Goal: Task Accomplishment & Management: Complete application form

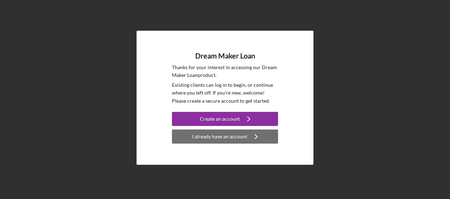
click at [228, 135] on div "I already have an account" at bounding box center [219, 137] width 55 height 14
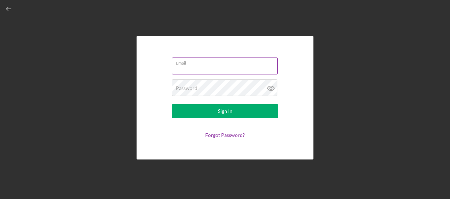
click at [227, 70] on input "Email" at bounding box center [225, 66] width 106 height 17
type input "[EMAIL_ADDRESS][DOMAIN_NAME]"
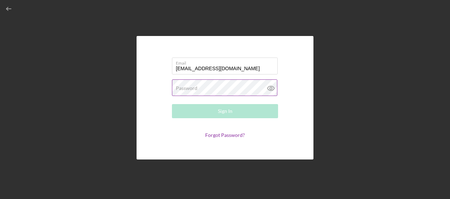
click at [215, 86] on div "Password Required" at bounding box center [225, 89] width 106 height 18
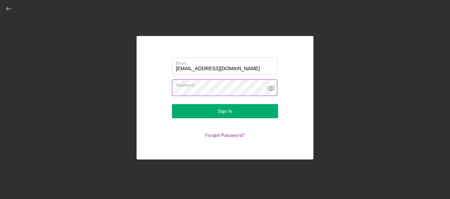
click at [172, 104] on button "Sign In" at bounding box center [225, 111] width 106 height 14
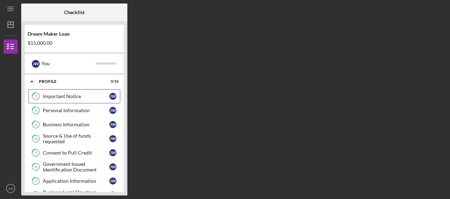
click at [66, 94] on div "Important Notice" at bounding box center [76, 97] width 66 height 6
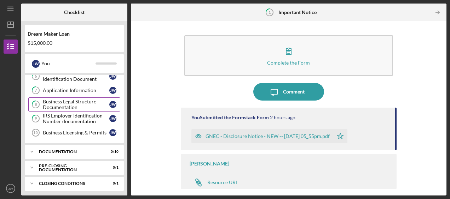
scroll to position [90, 0]
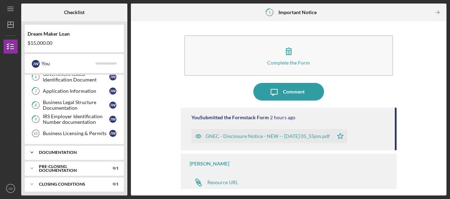
click at [72, 153] on div "Icon/Expander Documentation 0 / 10" at bounding box center [74, 153] width 99 height 14
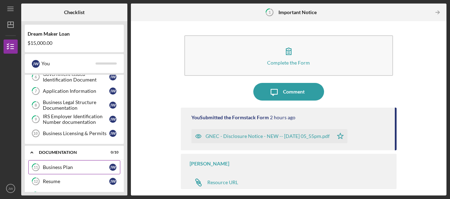
click at [66, 165] on div "Business Plan" at bounding box center [76, 168] width 66 height 6
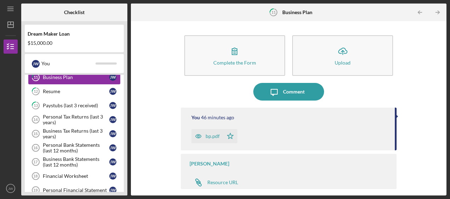
scroll to position [189, 0]
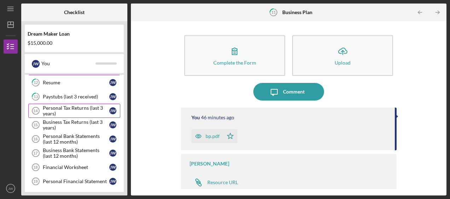
click at [70, 108] on div "Personal Tax Returns (last 3 years)" at bounding box center [76, 110] width 66 height 11
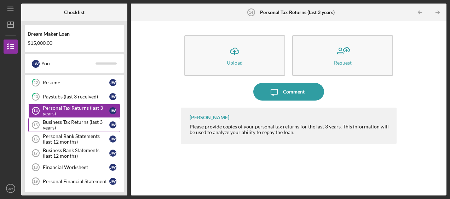
click at [82, 119] on div "Business Tax Returns (last 3 years)" at bounding box center [76, 124] width 66 height 11
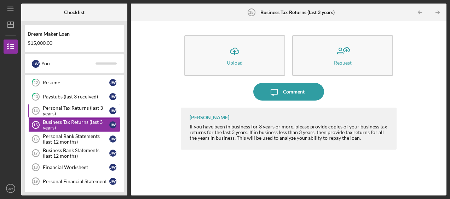
click at [87, 105] on div "Personal Tax Returns (last 3 years)" at bounding box center [76, 110] width 66 height 11
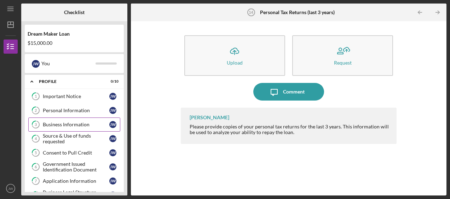
click at [83, 123] on div "Business Information" at bounding box center [76, 125] width 66 height 6
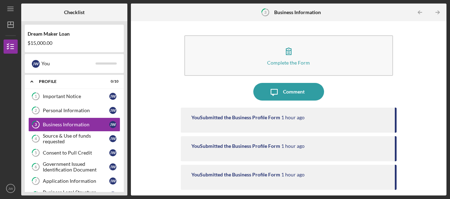
scroll to position [0, 0]
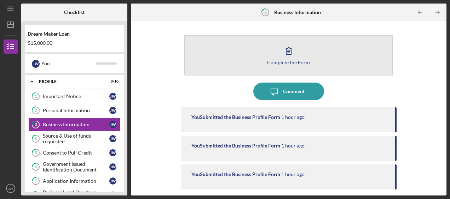
click at [293, 59] on icon "button" at bounding box center [289, 51] width 18 height 18
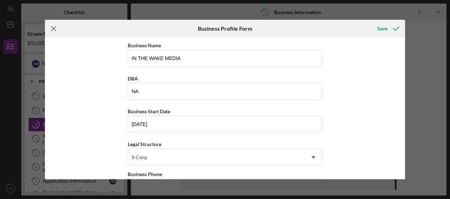
click at [54, 30] on icon "Icon/Menu Close" at bounding box center [54, 29] width 18 height 18
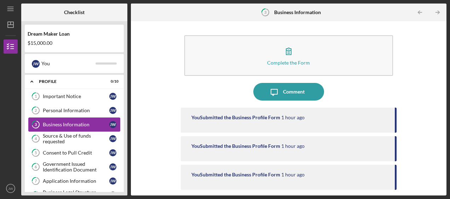
drag, startPoint x: 64, startPoint y: 141, endPoint x: 58, endPoint y: 130, distance: 12.6
click at [58, 130] on div "1 Important Notice [PERSON_NAME] 2 Personal Information [PERSON_NAME] 3 Busines…" at bounding box center [74, 161] width 99 height 145
click at [59, 108] on div "Personal Information" at bounding box center [76, 111] width 66 height 6
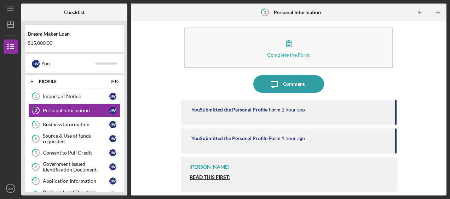
scroll to position [8, 0]
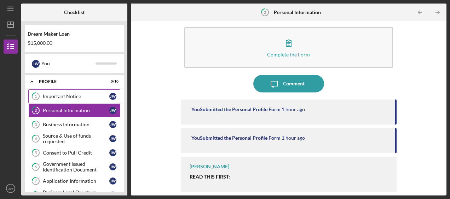
click at [50, 100] on link "1 Important Notice [PERSON_NAME]" at bounding box center [74, 96] width 92 height 14
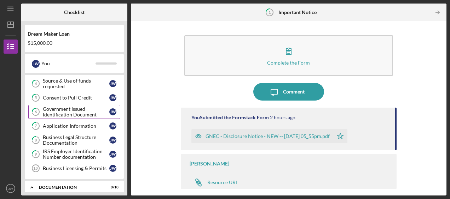
scroll to position [57, 0]
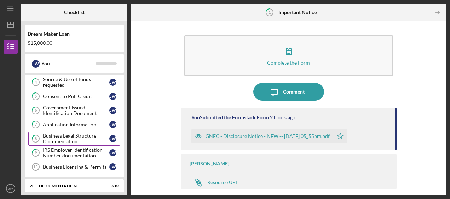
click at [90, 136] on div "Business Legal Structure Documentation" at bounding box center [76, 138] width 66 height 11
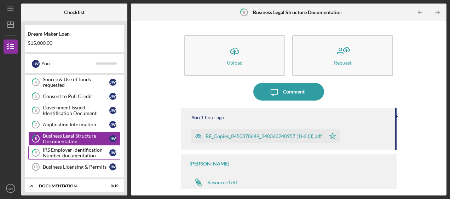
click at [76, 151] on div "IRS Employer Identification Number documentation" at bounding box center [76, 152] width 66 height 11
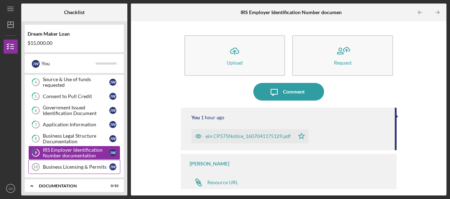
click at [84, 165] on div "Business Licensing & Permits" at bounding box center [76, 167] width 66 height 6
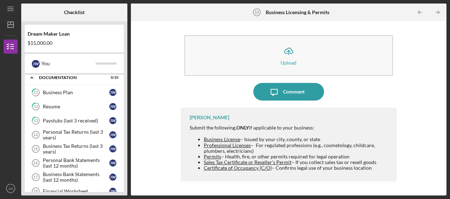
scroll to position [169, 0]
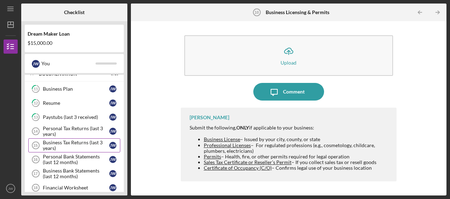
click at [82, 141] on div "Business Tax Returns (last 3 years)" at bounding box center [76, 145] width 66 height 11
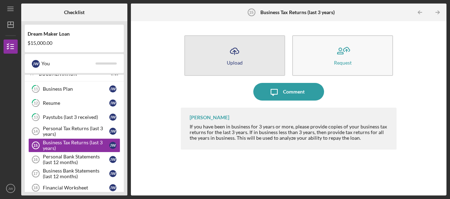
click at [243, 55] on icon "Icon/Upload" at bounding box center [235, 51] width 18 height 18
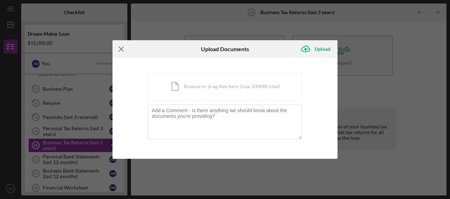
click at [122, 48] on icon "Icon/Menu Close" at bounding box center [121, 49] width 18 height 18
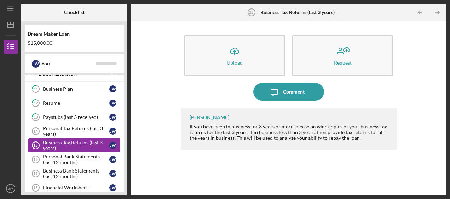
scroll to position [221, 0]
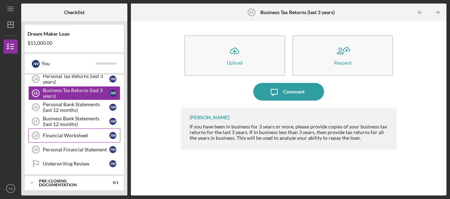
click at [79, 133] on div "Financial Worksheet" at bounding box center [76, 136] width 66 height 6
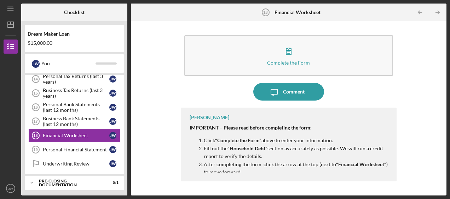
click at [434, 137] on div "Complete the Form Form Icon/Message Comment [PERSON_NAME] IMPORTANT – Please re…" at bounding box center [288, 109] width 308 height 168
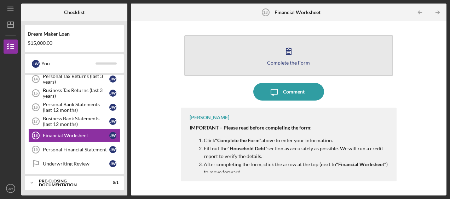
click at [294, 52] on icon "button" at bounding box center [289, 51] width 18 height 18
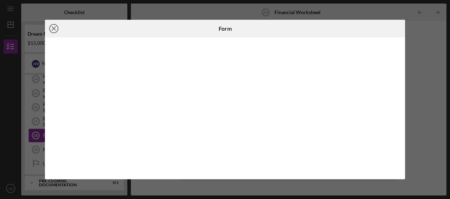
click at [55, 27] on icon "Icon/Close" at bounding box center [54, 29] width 18 height 18
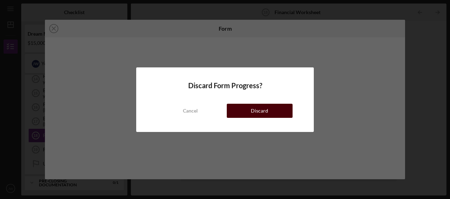
click at [256, 111] on div "Discard" at bounding box center [259, 111] width 17 height 14
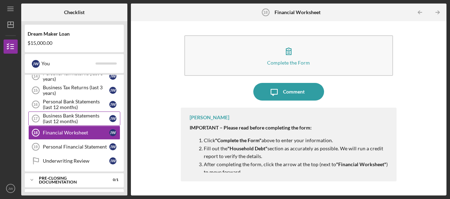
scroll to position [234, 0]
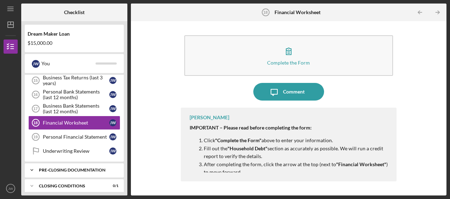
click at [83, 169] on div "Icon/Expander Pre-Closing Documentation 0 / 1" at bounding box center [74, 170] width 99 height 14
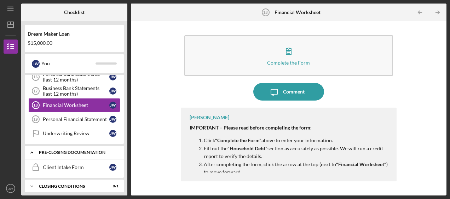
click at [82, 160] on link "Client Intake Form Client Intake Form [PERSON_NAME]" at bounding box center [74, 167] width 92 height 14
